Goal: Find specific page/section: Find specific page/section

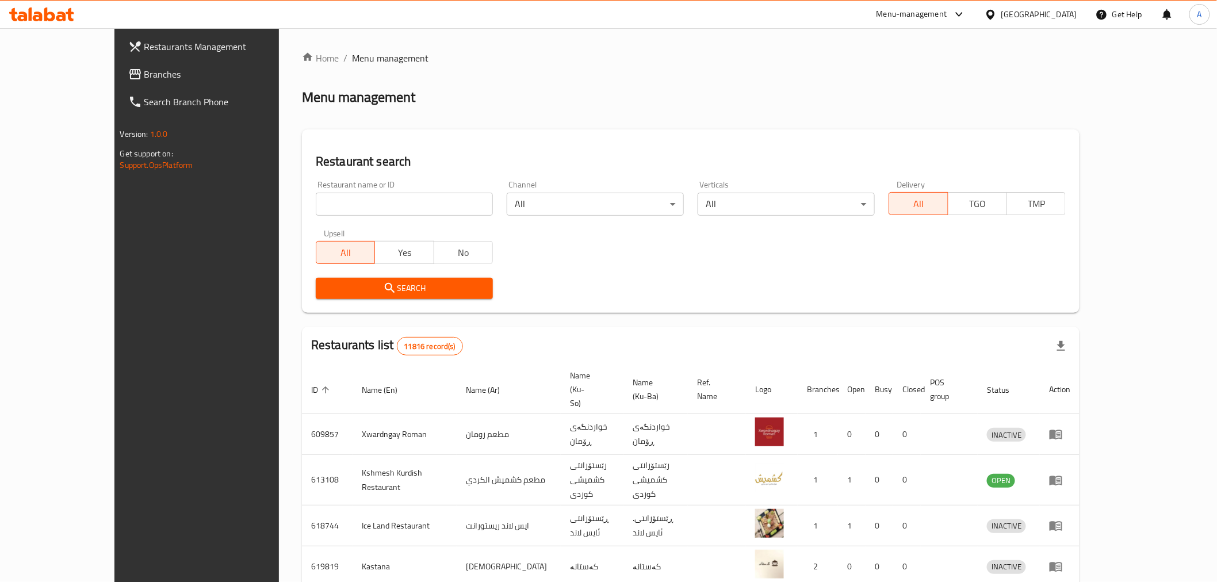
click at [313, 204] on div "Home / Menu management Menu management Restaurant search Restaurant name or ID …" at bounding box center [690, 461] width 777 height 820
click at [316, 205] on input "search" at bounding box center [404, 204] width 177 height 23
type input "roost"
click button "Search" at bounding box center [404, 288] width 177 height 21
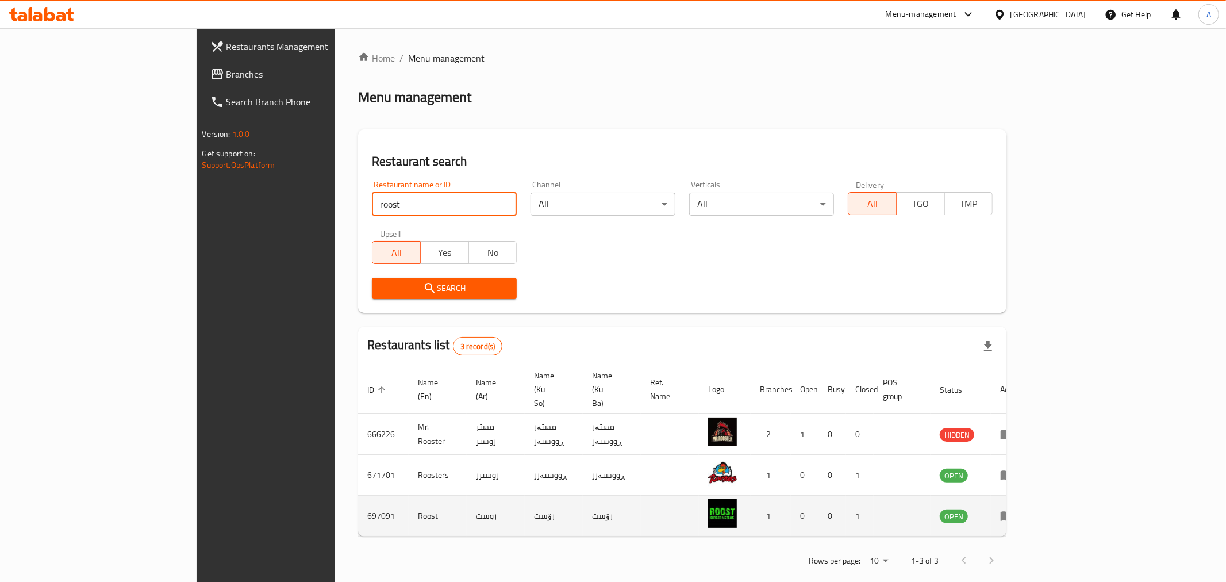
click at [358, 496] on td "697091" at bounding box center [383, 516] width 51 height 41
copy td "697091"
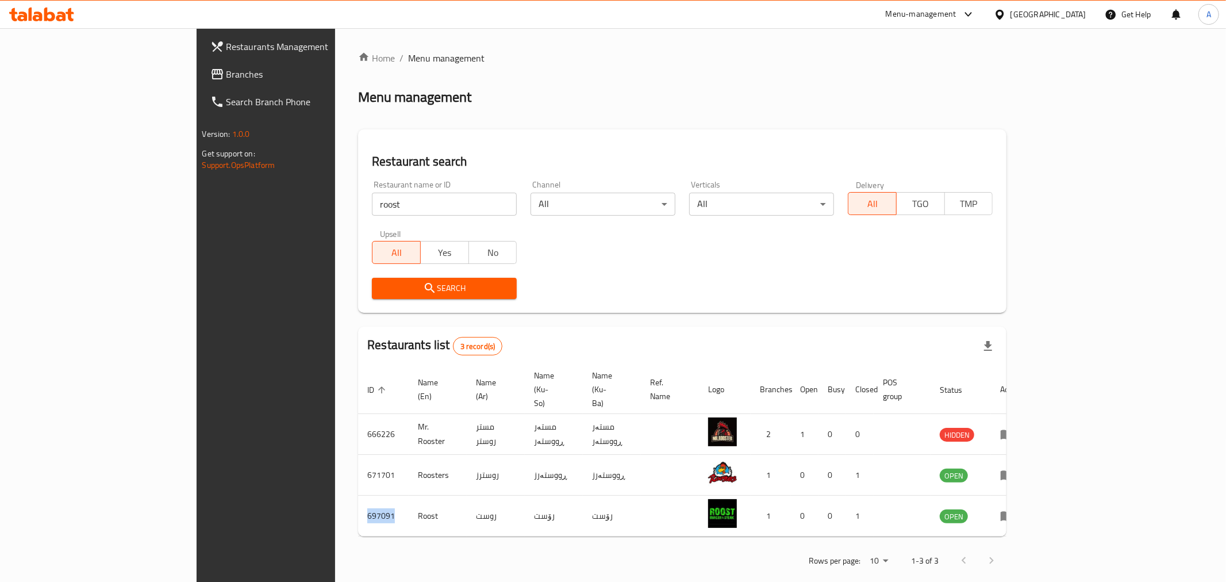
click at [43, 16] on icon at bounding box center [41, 14] width 65 height 14
